Goal: Task Accomplishment & Management: Manage account settings

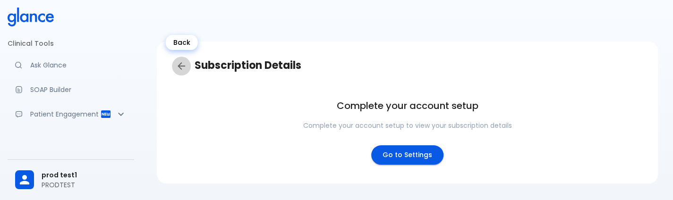
click at [185, 68] on icon "Back" at bounding box center [181, 65] width 11 height 11
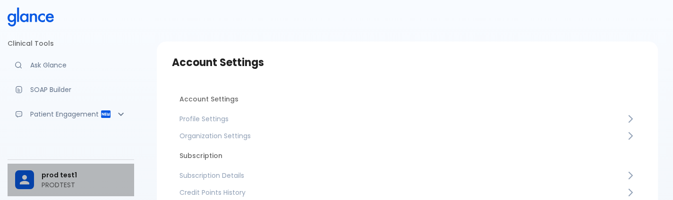
click at [67, 167] on div "prod test1 PRODTEST" at bounding box center [71, 180] width 126 height 33
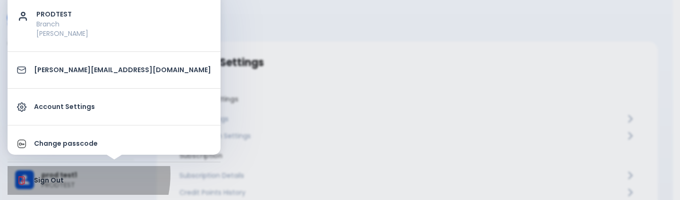
click at [59, 174] on li "Sign Out" at bounding box center [114, 180] width 213 height 29
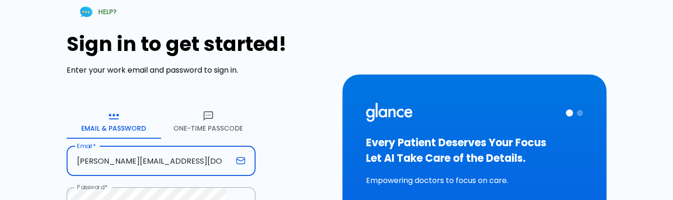
click at [190, 152] on input "[PERSON_NAME][EMAIL_ADDRESS][DOMAIN_NAME]" at bounding box center [150, 161] width 166 height 30
type input "[PERSON_NAME][EMAIL_ADDRESS][DOMAIN_NAME]"
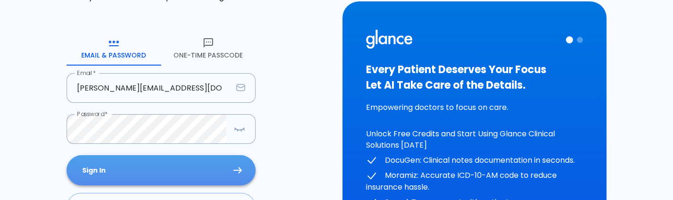
click at [212, 167] on button "Sign In" at bounding box center [161, 170] width 189 height 31
